Goal: Information Seeking & Learning: Learn about a topic

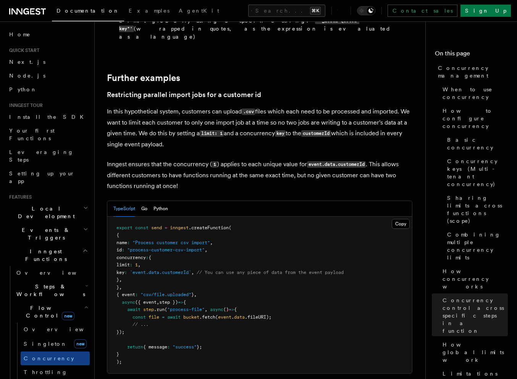
scroll to position [3035, 0]
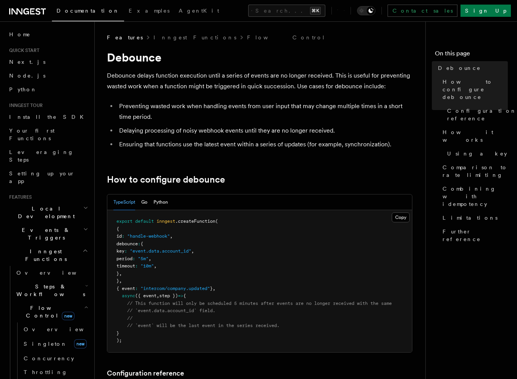
drag, startPoint x: 155, startPoint y: 245, endPoint x: 124, endPoint y: 280, distance: 47.3
click at [124, 280] on code "export default inngest .createFunction ( { id : "handle-webhook" , debounce : {…" at bounding box center [253, 280] width 275 height 124
copy code "{ key : "event.data.account_id" , period : "5m" , timeout : "10m" , } , }"
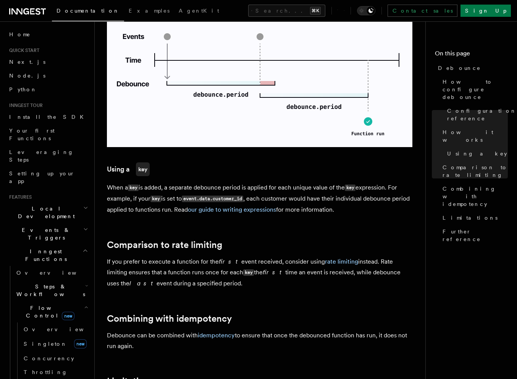
scroll to position [559, 0]
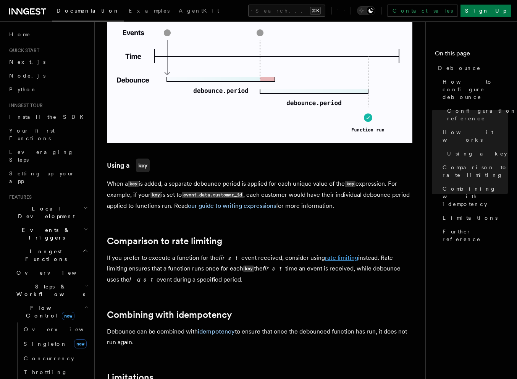
click at [327, 258] on link "rate limiting" at bounding box center [341, 257] width 33 height 7
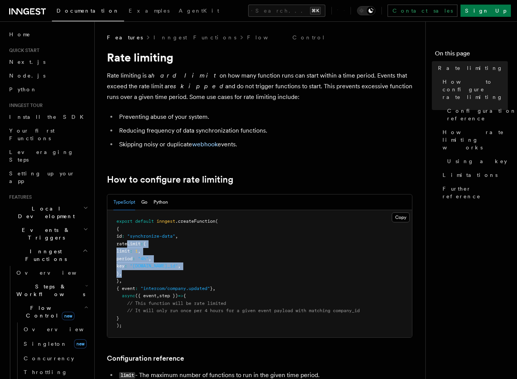
drag, startPoint x: 127, startPoint y: 243, endPoint x: 159, endPoint y: 271, distance: 41.9
click at [159, 271] on pre "export default inngest .createFunction ( { id : "synchronize-data" , rateLimit …" at bounding box center [259, 273] width 305 height 127
copy code "rateLimit : { limit : 1 , period : "4h" , key : "[DOMAIN_NAME]_id" , } ,"
